Goal: Task Accomplishment & Management: Manage account settings

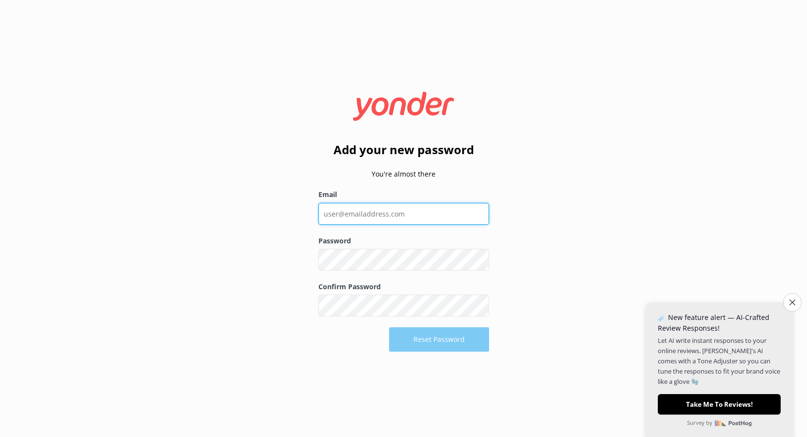
click at [411, 212] on input "Email" at bounding box center [403, 214] width 171 height 22
type input "[EMAIL_ADDRESS][DOMAIN_NAME]"
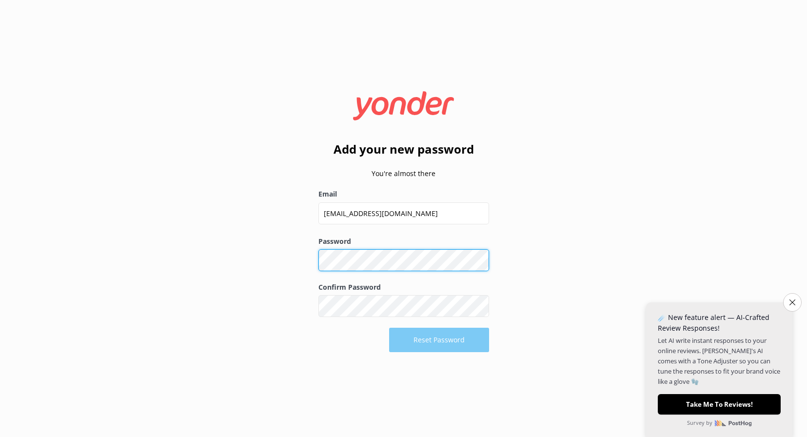
click at [262, 227] on div "Add your new password You're almost there Email [EMAIL_ADDRESS][DOMAIN_NAME] Pa…" at bounding box center [403, 218] width 807 height 437
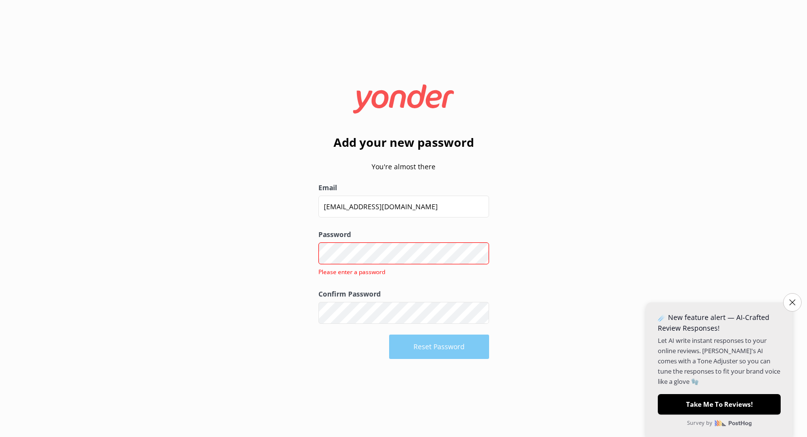
click at [525, 236] on div "Add your new password You're almost there Email [EMAIL_ADDRESS][DOMAIN_NAME] Pa…" at bounding box center [403, 218] width 807 height 437
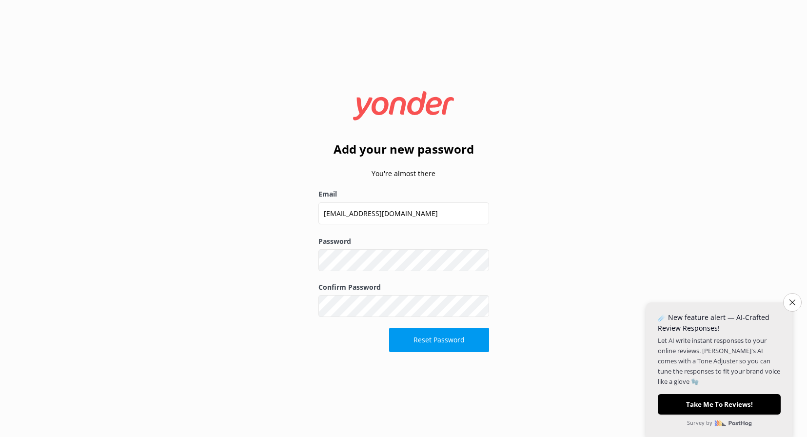
click at [318, 249] on div at bounding box center [318, 249] width 0 height 0
click at [478, 260] on button "Show password" at bounding box center [480, 261] width 20 height 20
click at [514, 263] on div "Add your new password You're almost there Email [EMAIL_ADDRESS][DOMAIN_NAME] Pa…" at bounding box center [403, 218] width 807 height 437
click at [451, 346] on button "Reset Password" at bounding box center [439, 340] width 100 height 24
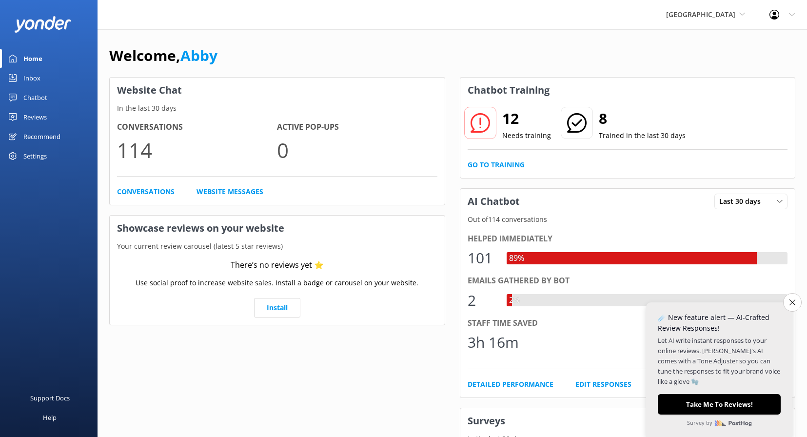
click at [30, 157] on div "Settings" at bounding box center [34, 156] width 23 height 20
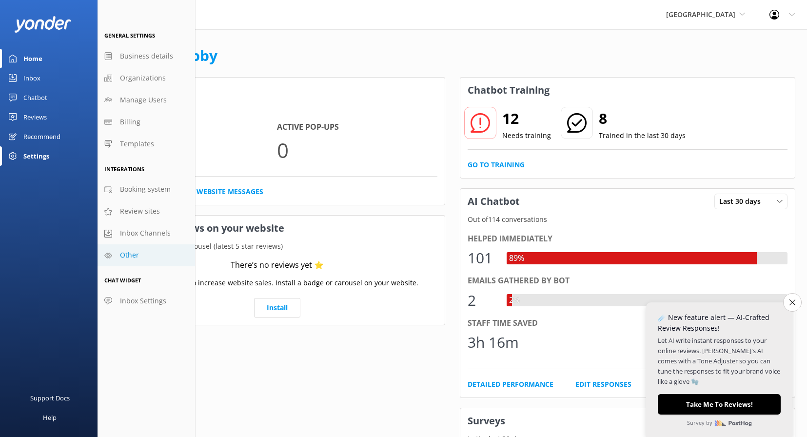
click at [130, 253] on span "Other" at bounding box center [129, 255] width 19 height 11
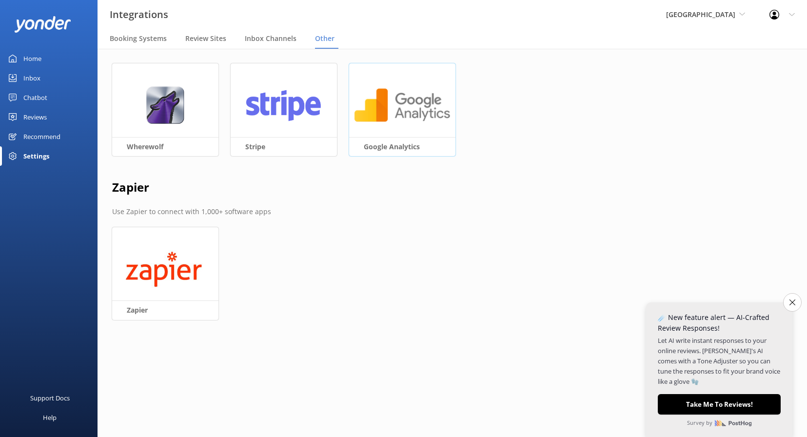
click at [390, 142] on h3 "Google Analytics" at bounding box center [402, 146] width 106 height 19
